Goal: Task Accomplishment & Management: Use online tool/utility

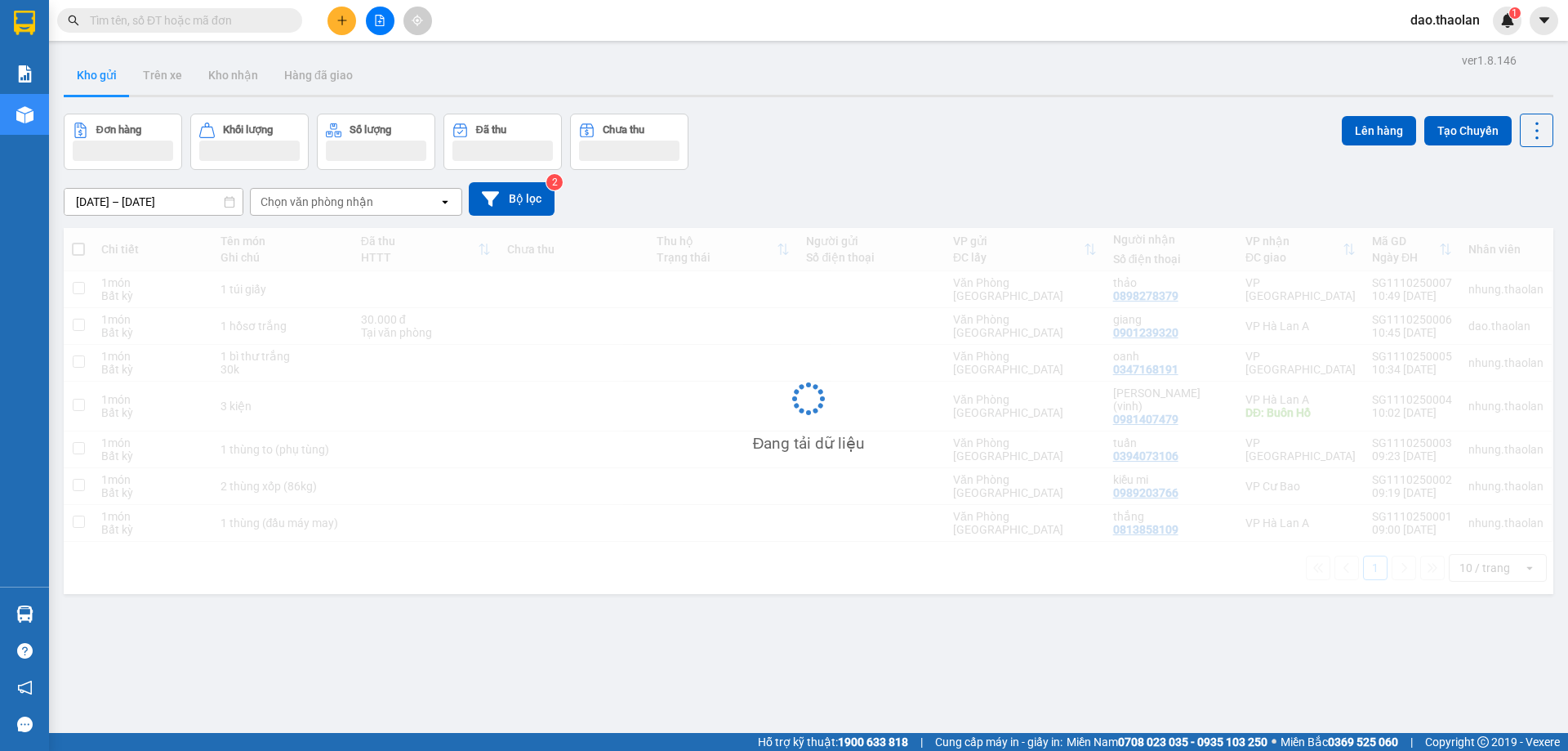
click at [211, 440] on div "Đang tải dữ liệu" at bounding box center [809, 411] width 1490 height 366
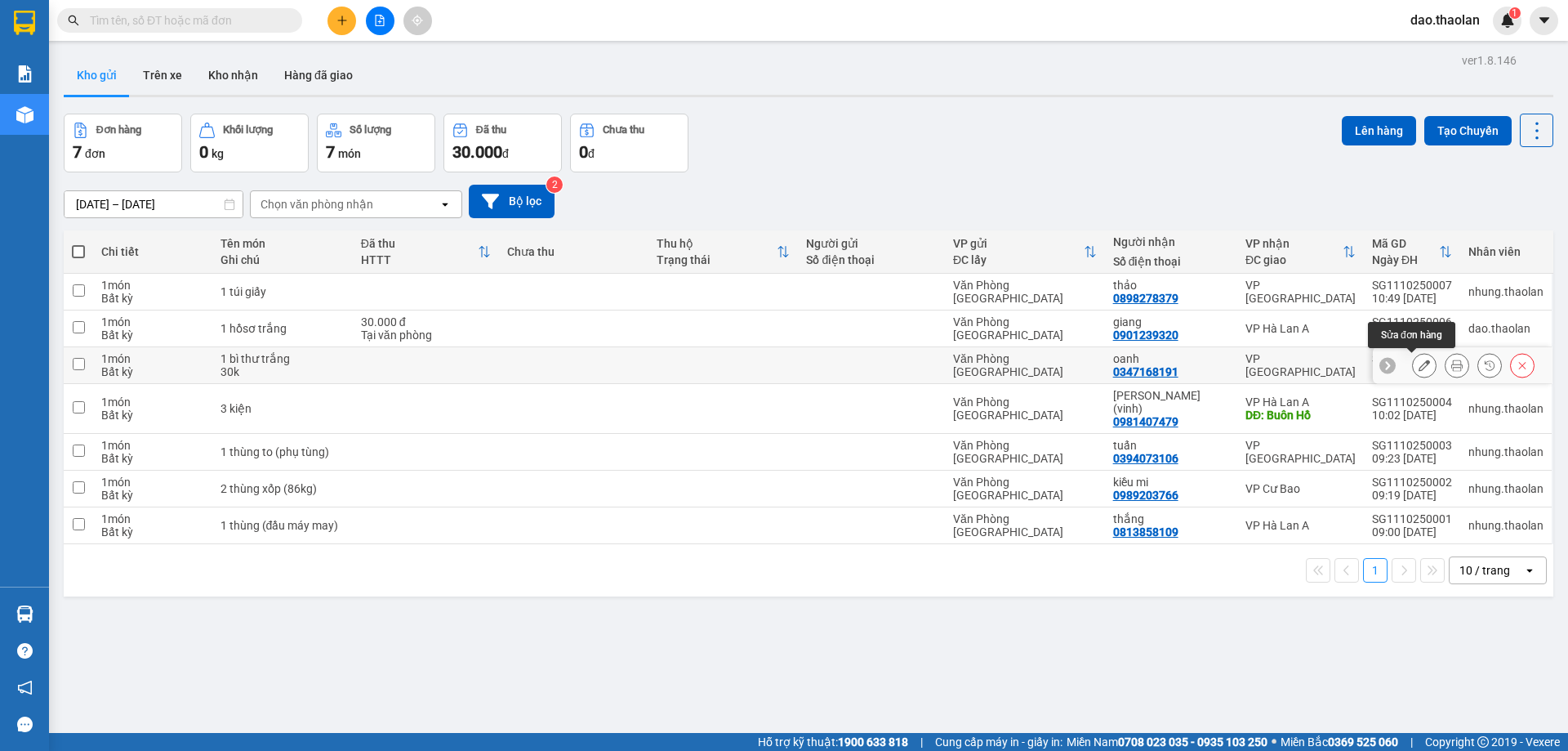
click at [1419, 366] on icon at bounding box center [1424, 365] width 11 height 11
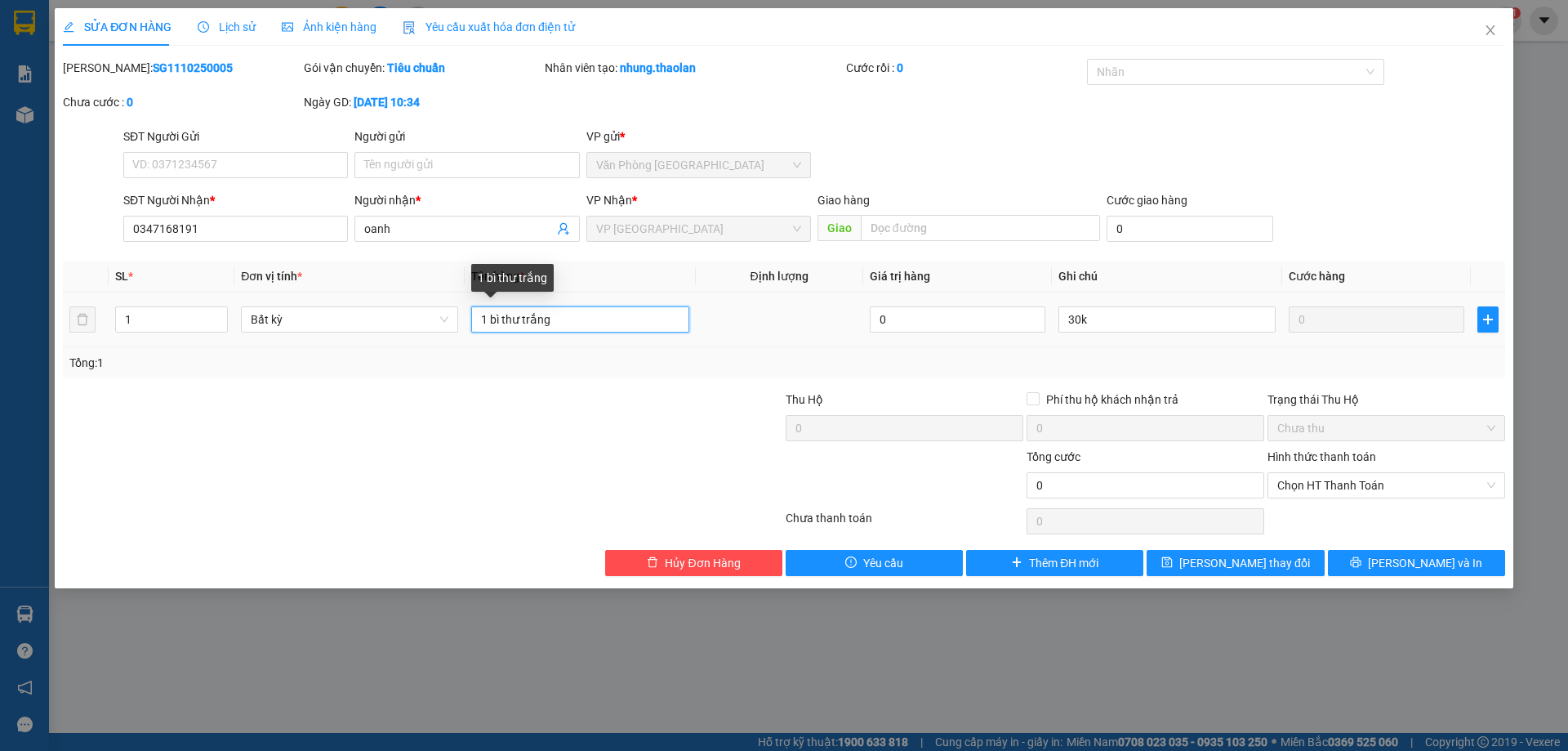
click at [504, 319] on input "1 bì thư trắng" at bounding box center [580, 319] width 217 height 26
type input "1 bthư trắng"
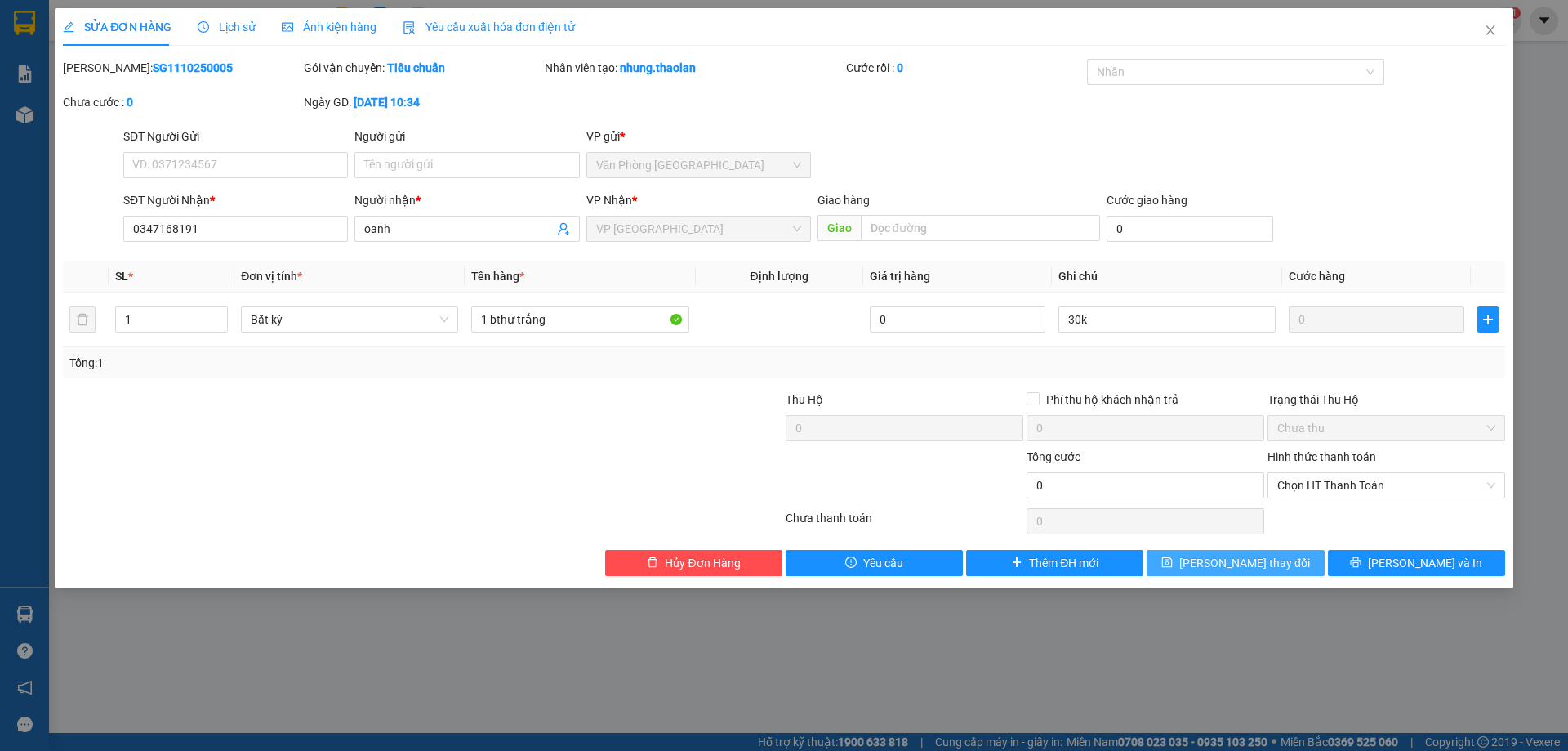
click at [1251, 565] on span "[PERSON_NAME] thay đổi" at bounding box center [1244, 563] width 131 height 18
